Goal: Information Seeking & Learning: Learn about a topic

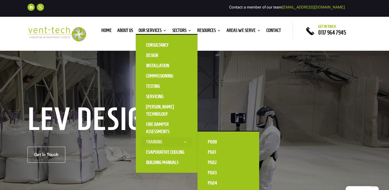
click at [183, 141] on link "Training" at bounding box center [166, 142] width 51 height 10
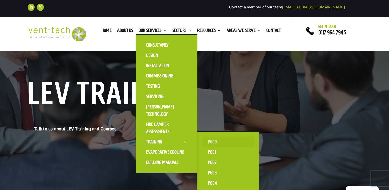
scroll to position [51, 0]
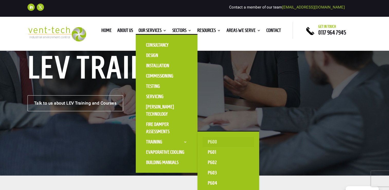
click at [215, 140] on link "P600" at bounding box center [228, 142] width 51 height 10
click at [208, 141] on link "P600" at bounding box center [228, 142] width 51 height 10
click at [180, 141] on link "Training" at bounding box center [166, 142] width 51 height 10
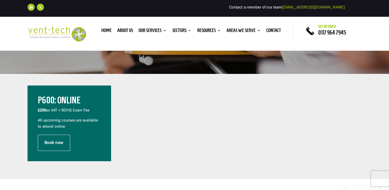
scroll to position [129, 0]
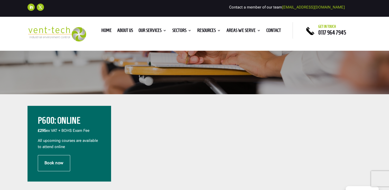
click at [51, 118] on h2 "P600: Online" at bounding box center [69, 122] width 63 height 12
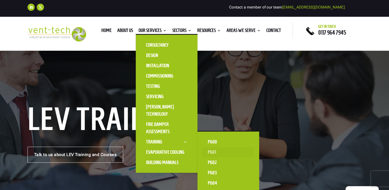
click at [211, 152] on link "P601" at bounding box center [228, 152] width 51 height 10
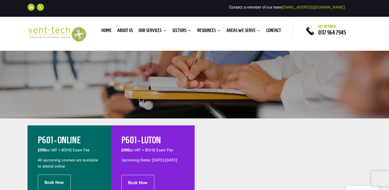
scroll to position [154, 0]
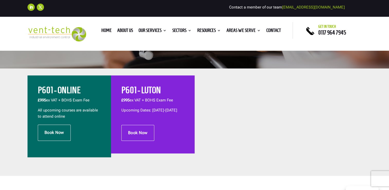
click at [72, 95] on h2 "P601 - ONLINE" at bounding box center [69, 92] width 63 height 12
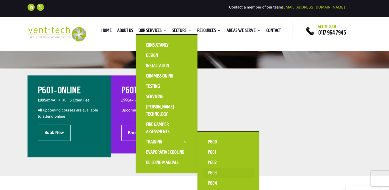
click at [210, 175] on link "P603" at bounding box center [228, 173] width 51 height 10
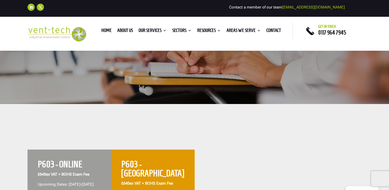
scroll to position [103, 0]
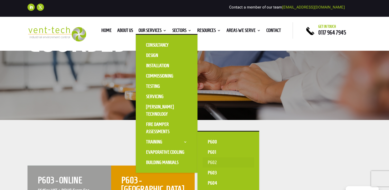
click at [214, 163] on link "P602" at bounding box center [228, 162] width 51 height 10
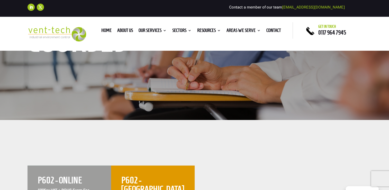
scroll to position [180, 0]
